Goal: Find specific page/section: Find specific page/section

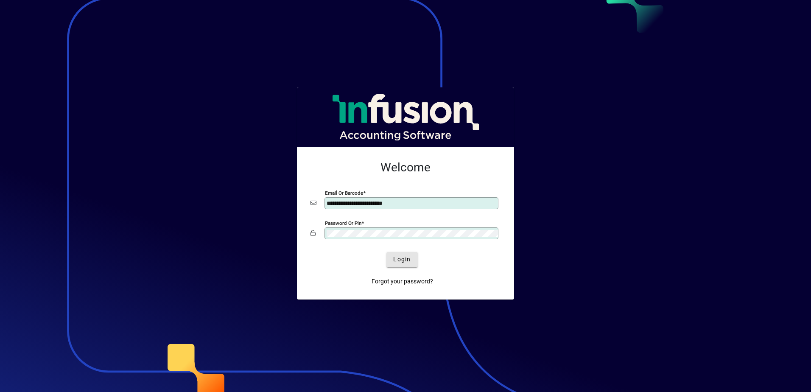
click at [416, 256] on span "submit" at bounding box center [402, 259] width 31 height 20
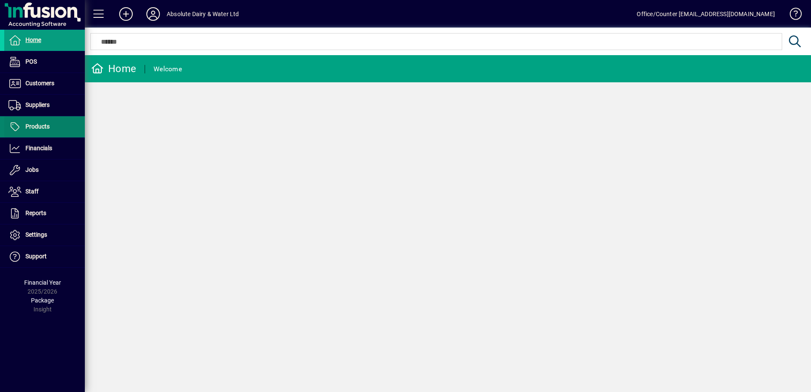
click at [53, 126] on span at bounding box center [44, 127] width 81 height 20
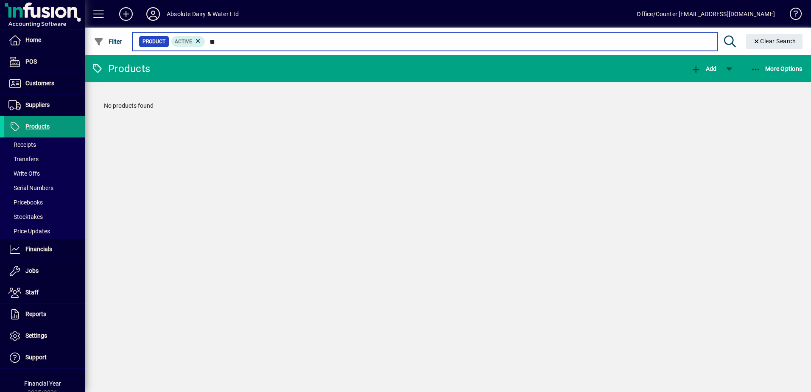
type input "***"
